Goal: Find specific page/section: Find specific page/section

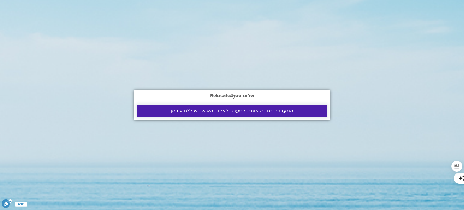
click at [199, 108] on span "המערכת מזהה אותך. למעבר לאיזור האישי יש ללחוץ כאן" at bounding box center [232, 110] width 123 height 5
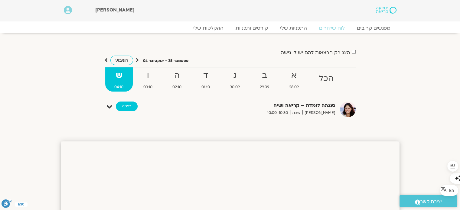
click at [127, 105] on link "כניסה" at bounding box center [127, 107] width 22 height 10
